Goal: Task Accomplishment & Management: Manage account settings

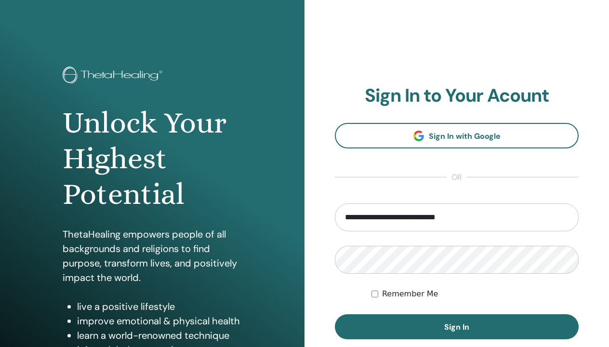
type input "**********"
click at [335, 314] on button "Sign In" at bounding box center [457, 326] width 244 height 25
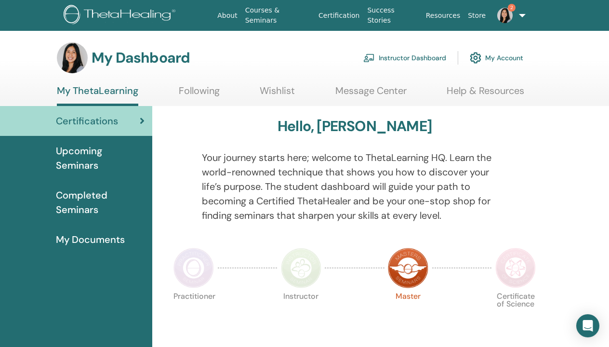
click at [96, 152] on span "Upcoming Seminars" at bounding box center [100, 158] width 89 height 29
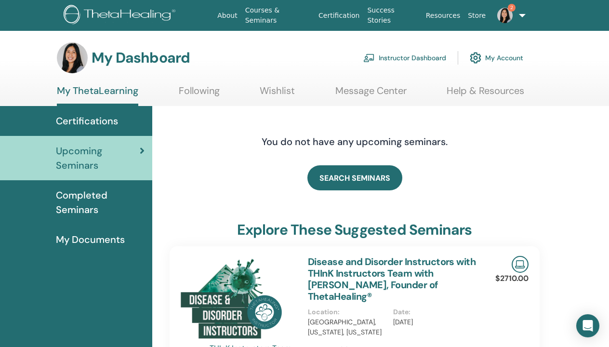
click at [416, 61] on link "Instructor Dashboard" at bounding box center [404, 57] width 83 height 21
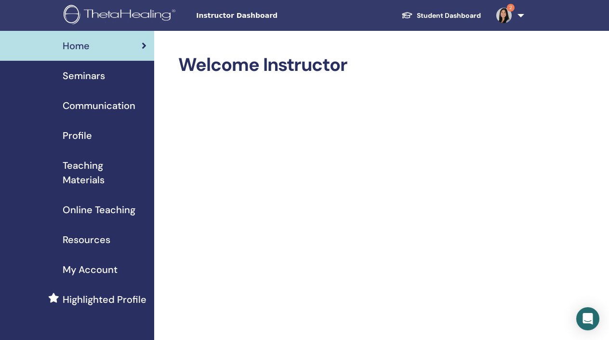
click at [96, 78] on span "Seminars" at bounding box center [84, 75] width 42 height 14
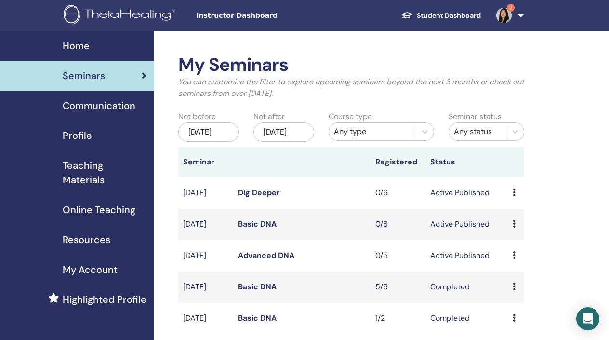
click at [513, 227] on icon at bounding box center [513, 224] width 3 height 8
click at [516, 263] on li "Edit" at bounding box center [520, 259] width 52 height 14
click at [512, 237] on td "Preview Edit Attendees Cancel" at bounding box center [516, 224] width 16 height 31
click at [248, 229] on link "Basic DNA" at bounding box center [257, 224] width 39 height 10
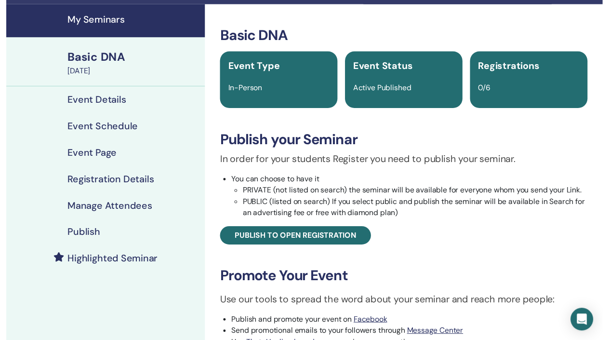
scroll to position [85, 0]
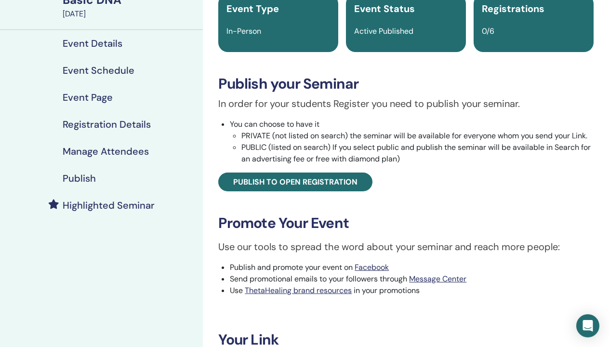
click at [94, 42] on h4 "Event Details" at bounding box center [93, 44] width 60 height 12
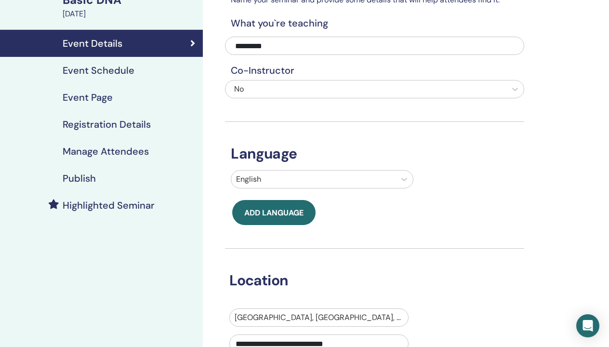
click at [89, 73] on h4 "Event Schedule" at bounding box center [99, 71] width 72 height 12
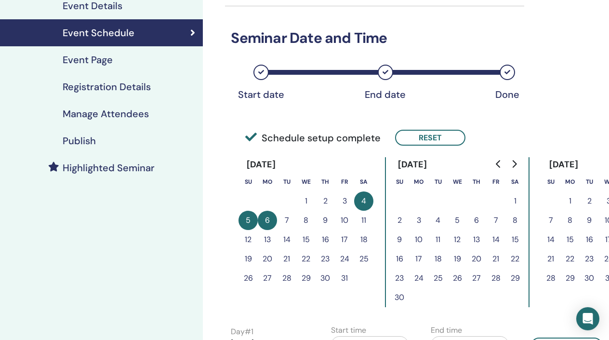
scroll to position [123, 0]
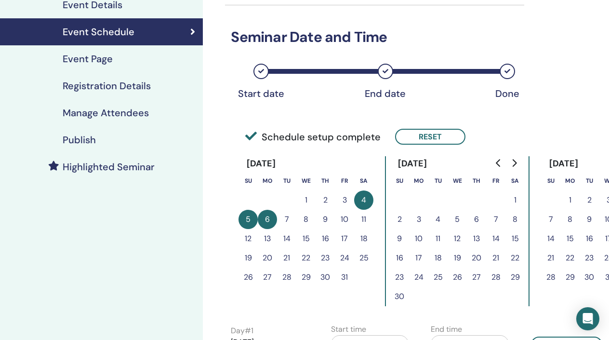
click at [362, 238] on button "18" at bounding box center [363, 238] width 19 height 19
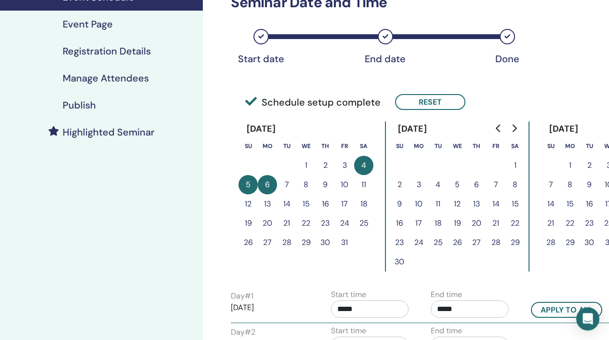
scroll to position [162, 0]
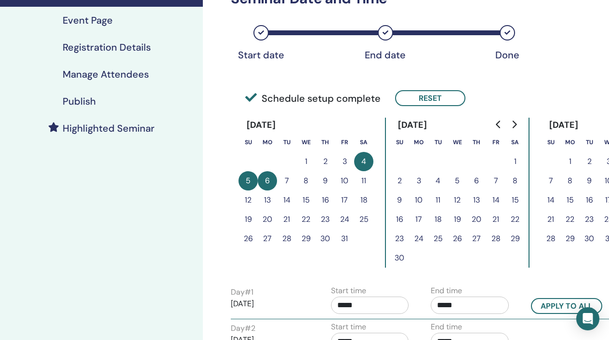
click at [364, 202] on button "18" at bounding box center [363, 199] width 19 height 19
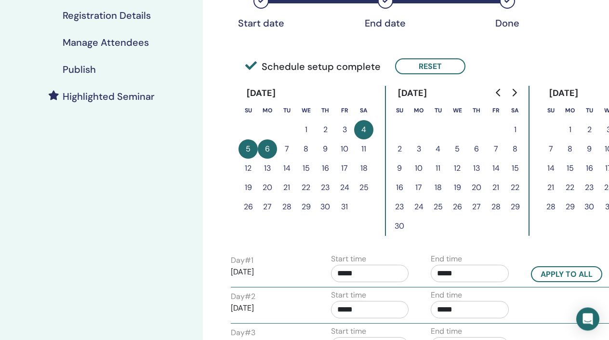
scroll to position [208, 0]
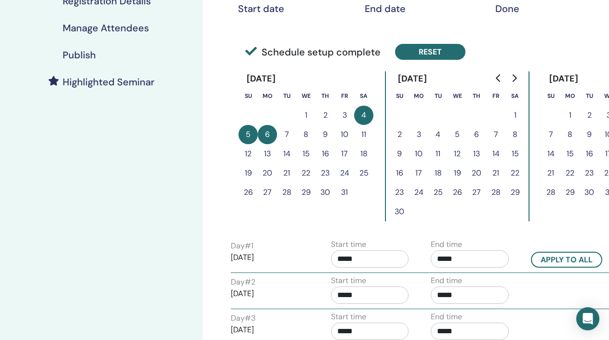
click at [413, 51] on button "Reset" at bounding box center [430, 52] width 70 height 16
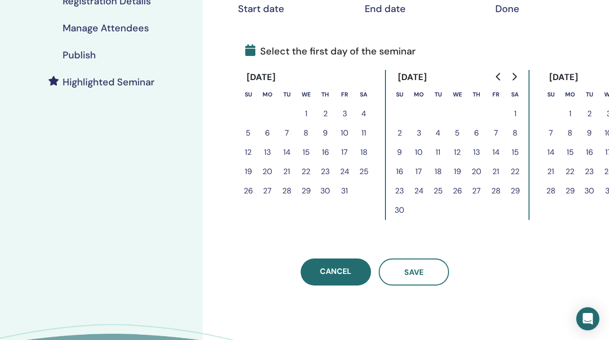
click at [363, 153] on button "18" at bounding box center [363, 152] width 19 height 19
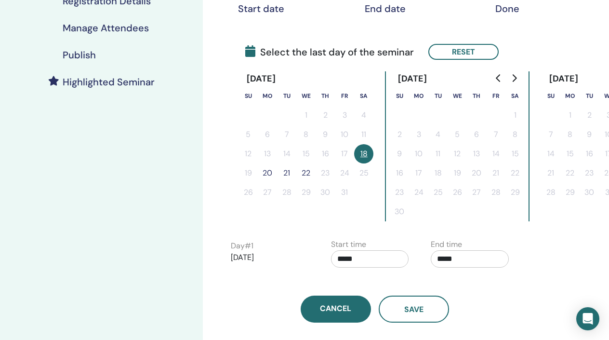
click at [267, 177] on button "20" at bounding box center [267, 172] width 19 height 19
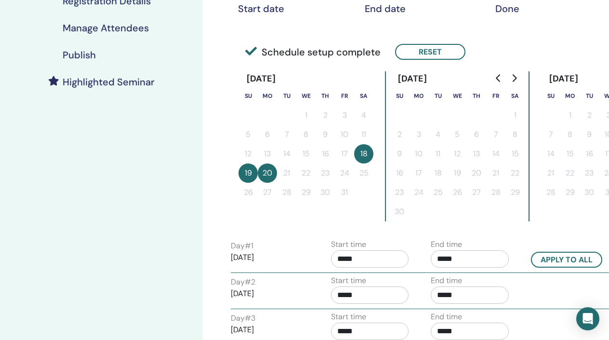
click at [352, 262] on input "*****" at bounding box center [370, 258] width 78 height 17
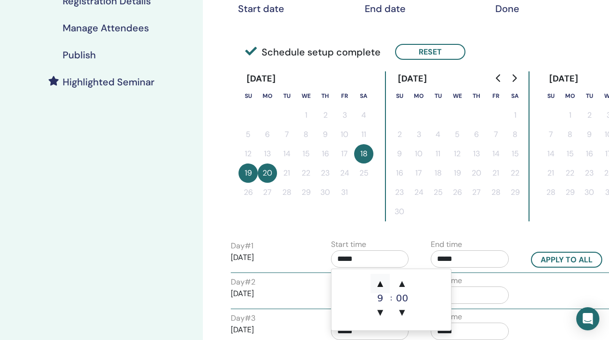
click at [387, 284] on span "▲" at bounding box center [379, 283] width 19 height 19
click at [385, 283] on span "▲" at bounding box center [379, 283] width 19 height 19
type input "*****"
click at [454, 260] on input "*****" at bounding box center [470, 258] width 78 height 17
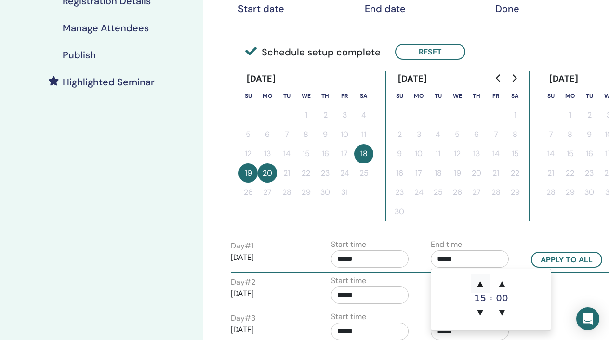
click at [482, 283] on span "▲" at bounding box center [480, 283] width 19 height 19
click at [502, 283] on span "▲" at bounding box center [501, 283] width 19 height 19
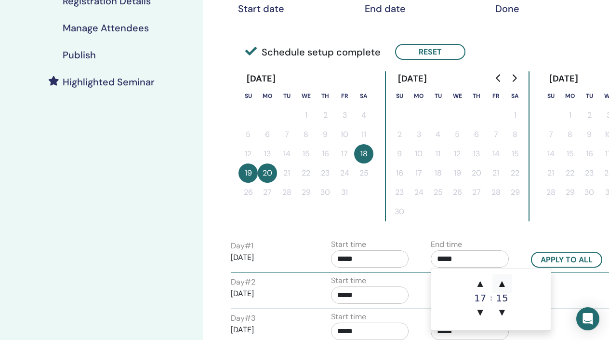
click at [502, 283] on span "▲" at bounding box center [501, 283] width 19 height 19
click at [502, 312] on span "▼" at bounding box center [501, 311] width 19 height 19
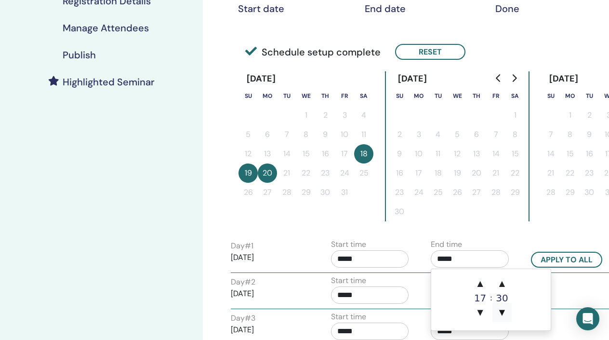
type input "*****"
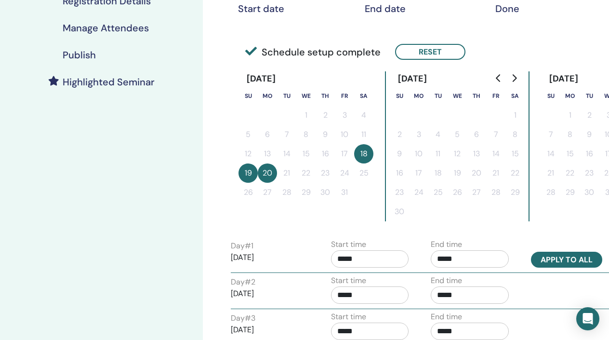
click at [549, 263] on button "Apply to all" at bounding box center [566, 259] width 71 height 16
type input "*****"
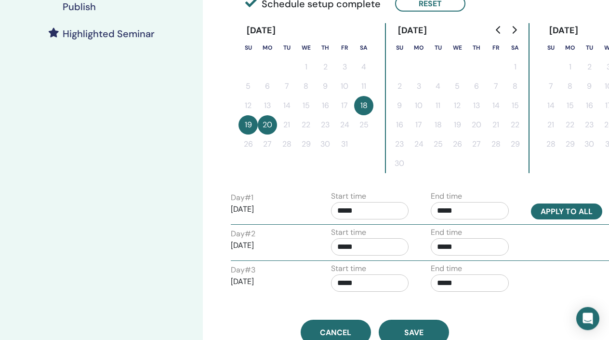
scroll to position [270, 0]
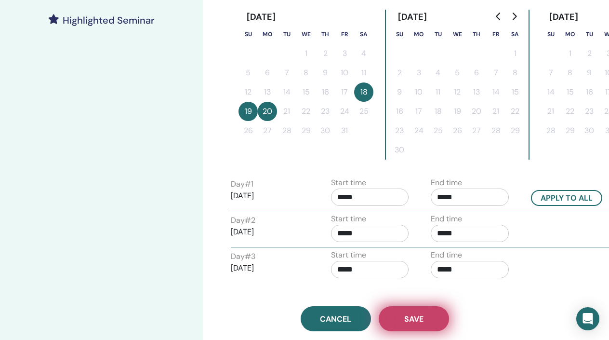
click at [416, 314] on span "Save" at bounding box center [413, 319] width 19 height 10
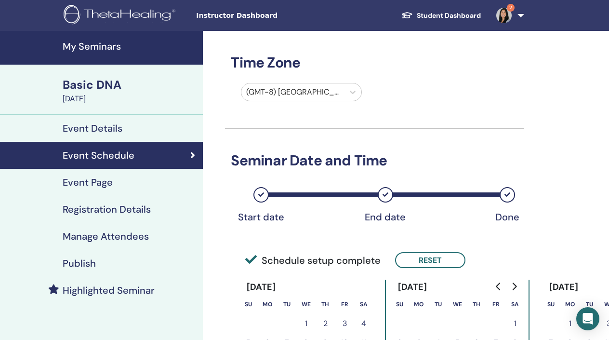
click at [89, 260] on h4 "Publish" at bounding box center [79, 263] width 33 height 12
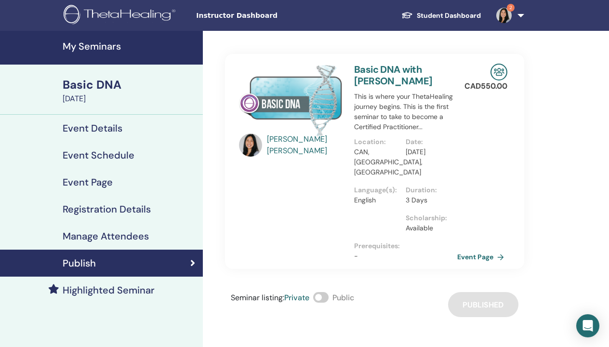
scroll to position [39, 0]
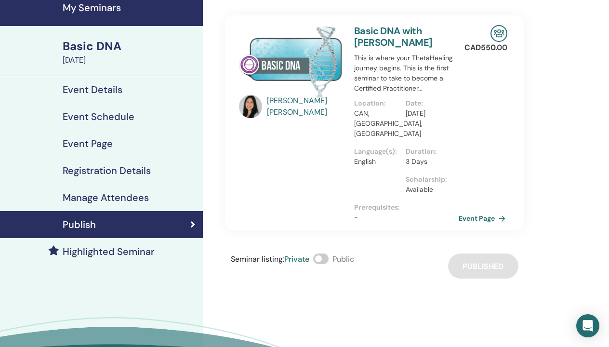
click at [467, 211] on link "Event Page" at bounding box center [484, 218] width 51 height 14
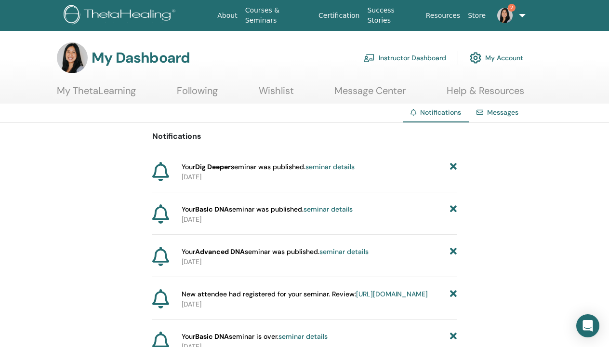
click at [521, 18] on link "2" at bounding box center [508, 15] width 39 height 31
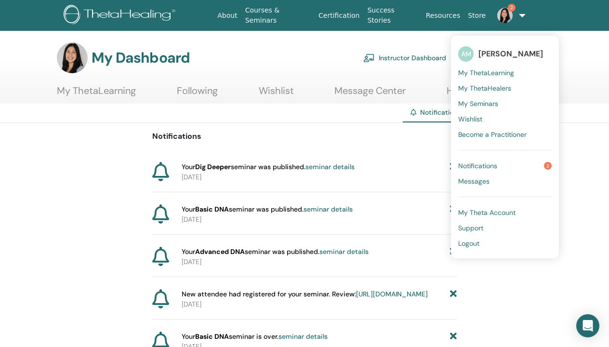
click at [469, 245] on span "Logout" at bounding box center [468, 243] width 21 height 9
